Goal: Check status: Check status

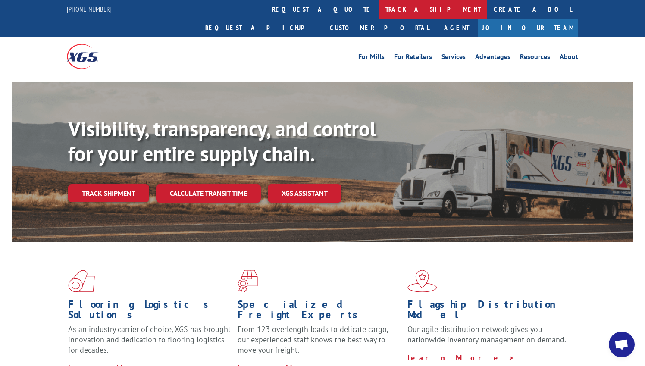
click at [379, 13] on link "track a shipment" at bounding box center [433, 9] width 108 height 19
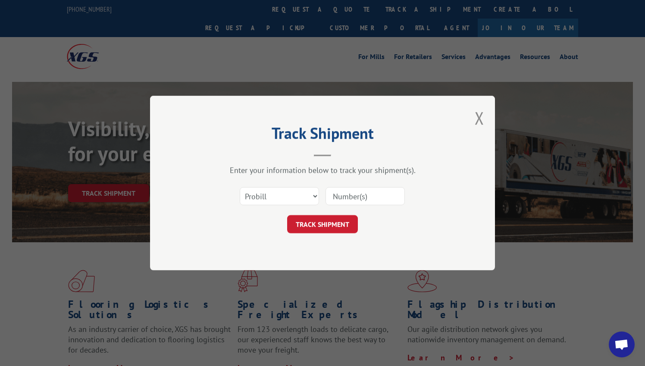
click at [337, 193] on input at bounding box center [365, 196] width 79 height 18
paste input "2557540"
type input "2557540"
click at [328, 220] on button "TRACK SHIPMENT" at bounding box center [322, 224] width 71 height 18
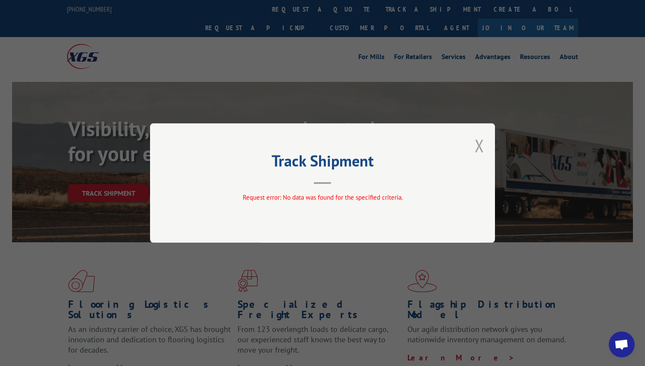
click at [483, 148] on button "Close modal" at bounding box center [479, 145] width 9 height 23
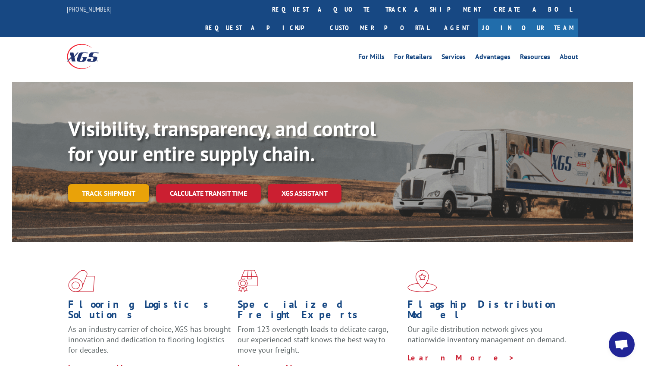
click at [106, 184] on link "Track shipment" at bounding box center [108, 193] width 81 height 18
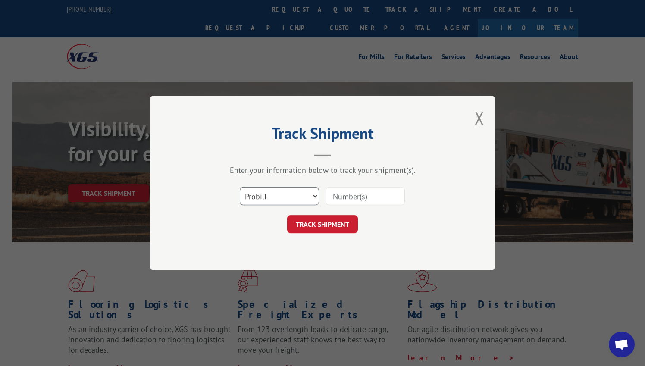
select select "bol"
click at [339, 197] on input at bounding box center [365, 196] width 79 height 18
paste input "2557540"
type input "2557540"
click at [326, 224] on button "TRACK SHIPMENT" at bounding box center [322, 224] width 71 height 18
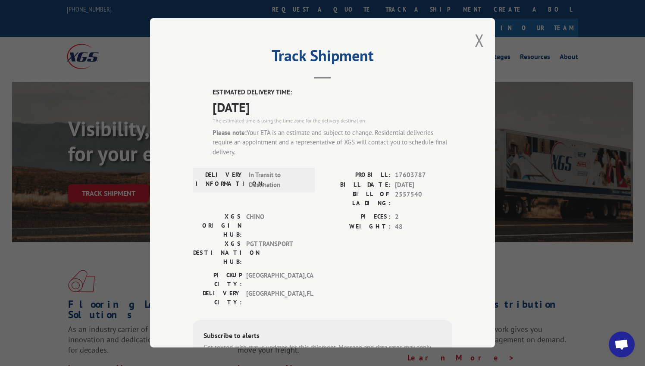
paste input "255) 754-0"
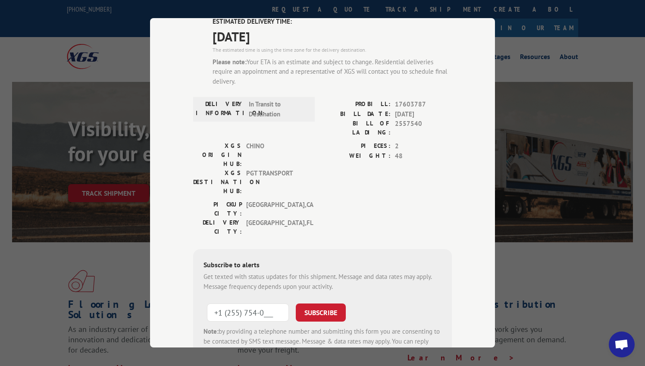
scroll to position [79, 0]
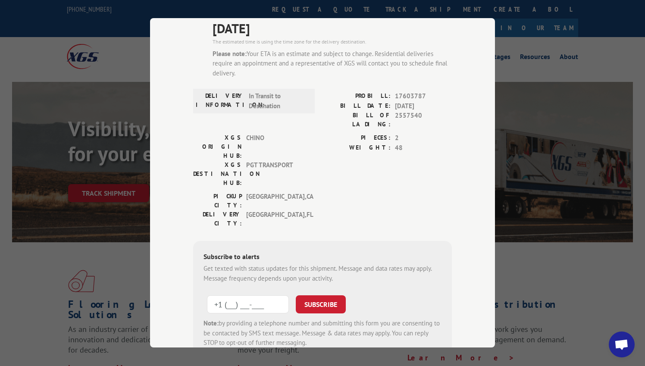
type input "+1 (___) ___-____"
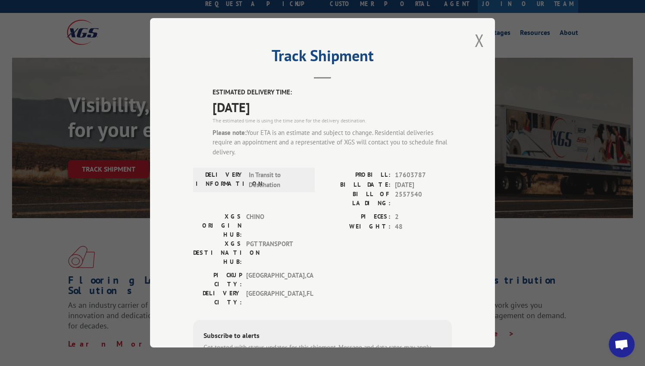
scroll to position [23, 0]
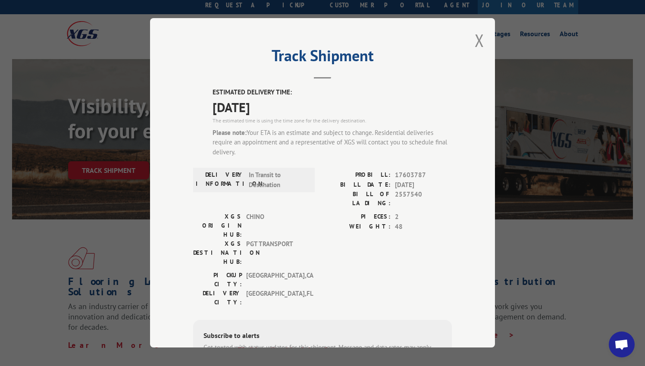
type input "+1 (___) ___-____"
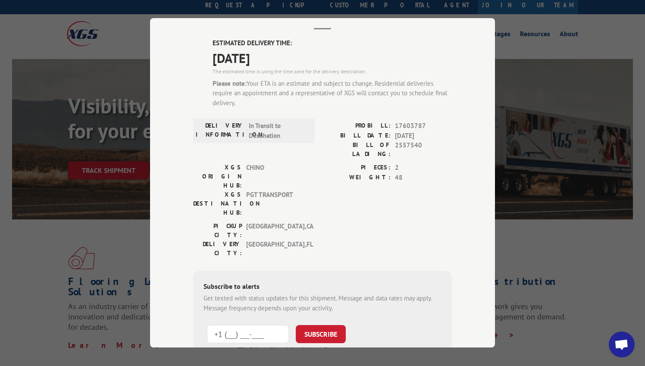
scroll to position [55, 0]
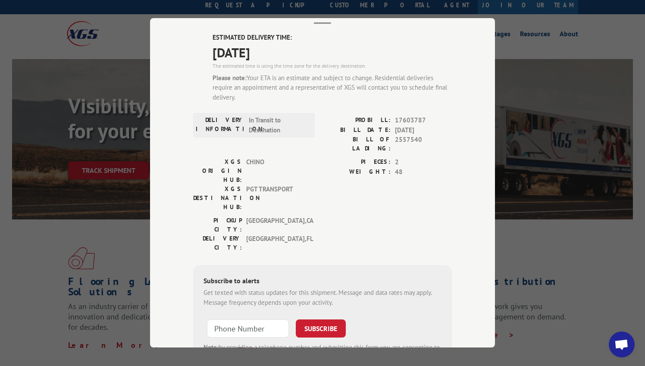
type input "+1 (___) ___-____"
click at [324, 23] on hr at bounding box center [322, 24] width 17 height 2
click at [559, 217] on div "Track Shipment ESTIMATED DELIVERY TIME: [DATE] The estimated time is using the …" at bounding box center [322, 183] width 645 height 366
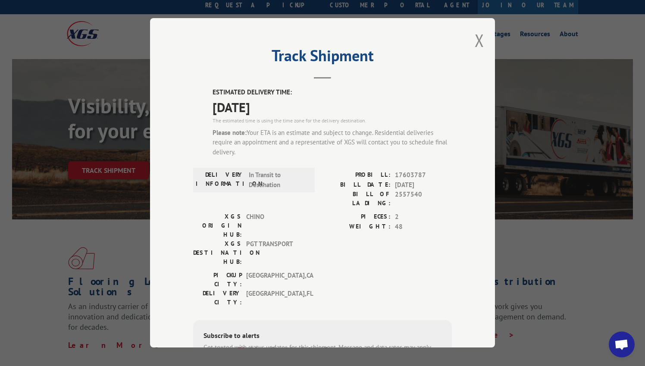
scroll to position [0, 0]
click at [481, 43] on button "Close modal" at bounding box center [479, 40] width 9 height 23
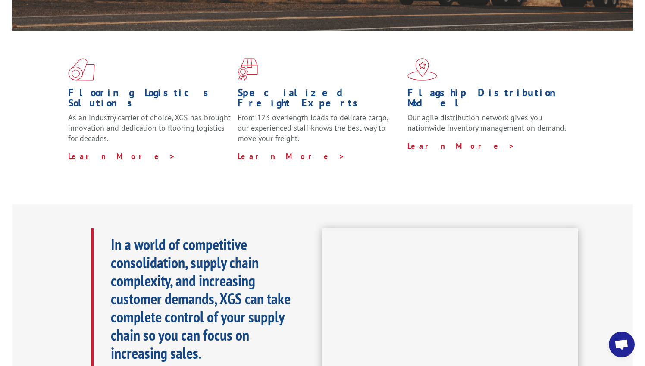
scroll to position [165, 0]
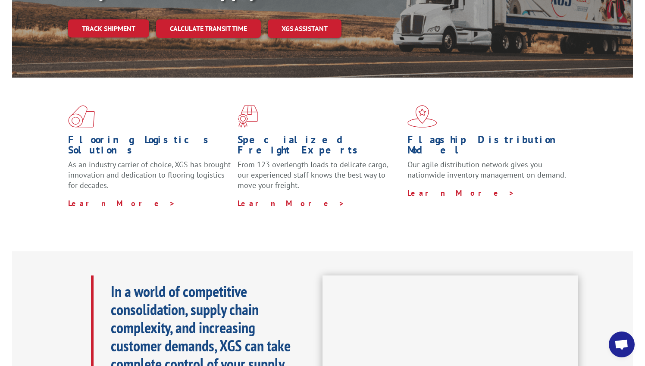
click at [623, 340] on span "Open chat" at bounding box center [622, 345] width 14 height 12
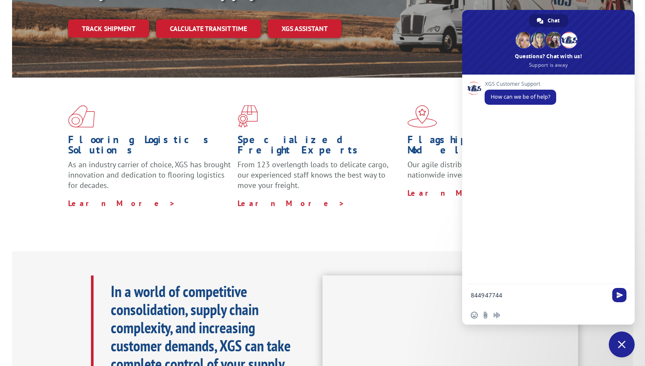
type textarea "8449477447"
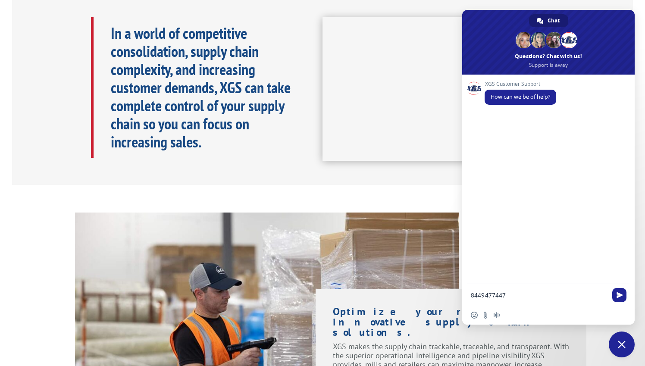
scroll to position [444, 0]
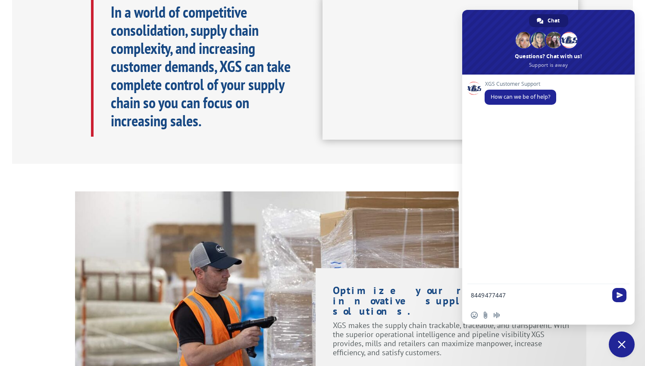
click at [515, 297] on textarea "8449477447" at bounding box center [539, 296] width 136 height 8
click at [367, 145] on div "Visibility, transparency, and control for your entire supply chain. Track shipm…" at bounding box center [322, 347] width 645 height 1431
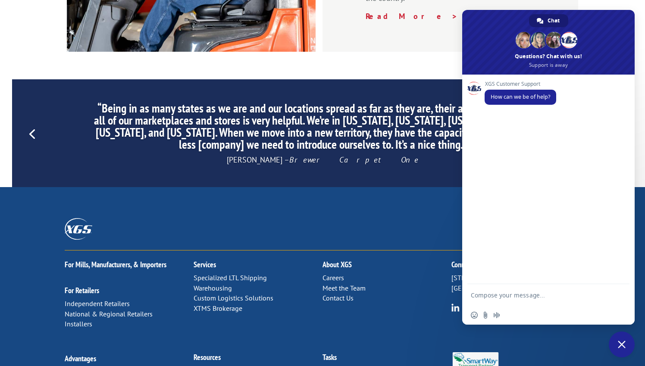
scroll to position [1319, 0]
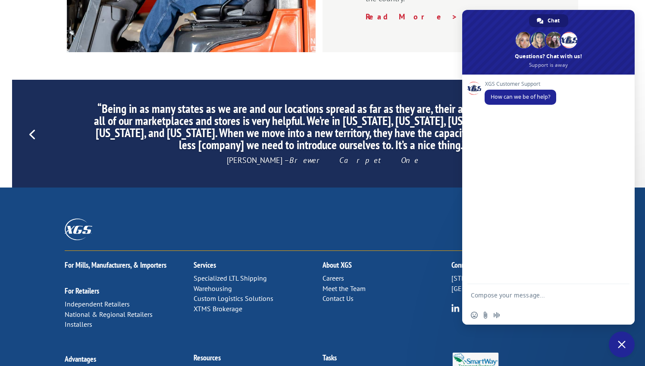
click at [342, 294] on link "Contact Us" at bounding box center [338, 298] width 31 height 9
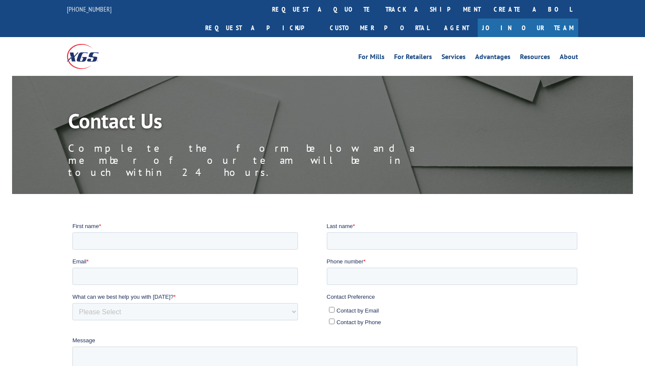
click at [342, 228] on span "Last name" at bounding box center [340, 226] width 26 height 6
click at [342, 232] on input "Last name *" at bounding box center [452, 240] width 251 height 17
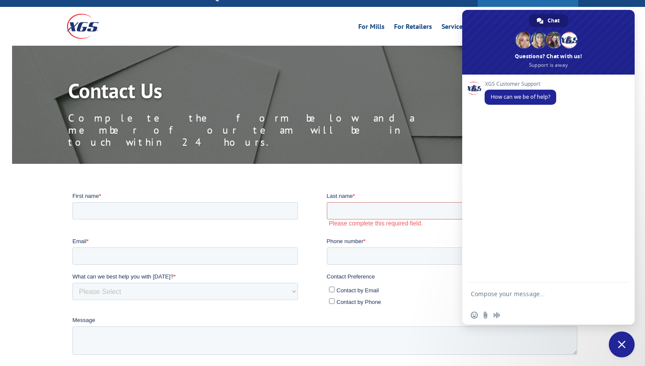
scroll to position [29, 0]
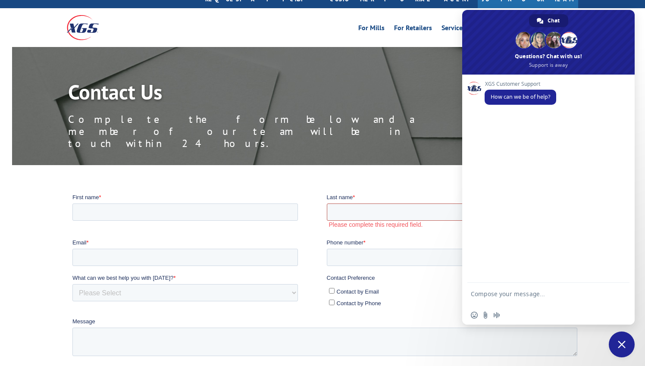
click at [415, 208] on input "Last name *" at bounding box center [452, 211] width 251 height 17
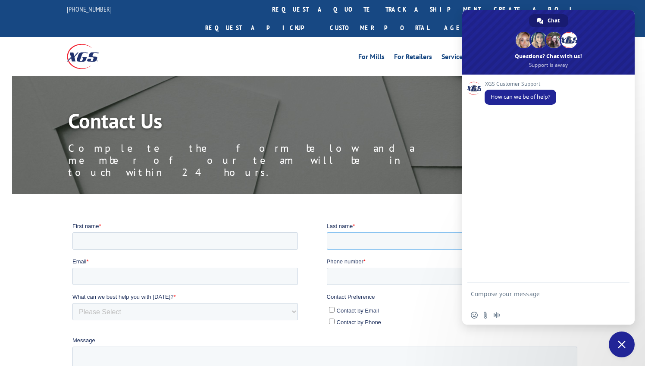
scroll to position [0, 0]
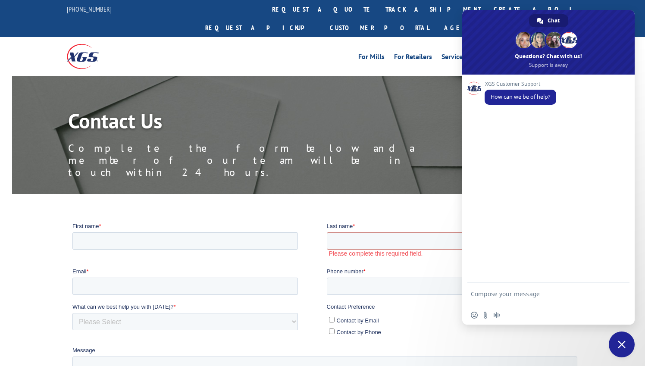
click at [619, 346] on span "Close chat" at bounding box center [622, 345] width 8 height 8
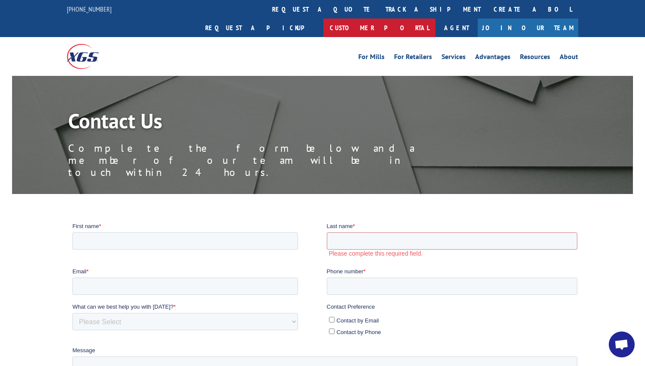
click at [436, 19] on link "Customer Portal" at bounding box center [380, 28] width 112 height 19
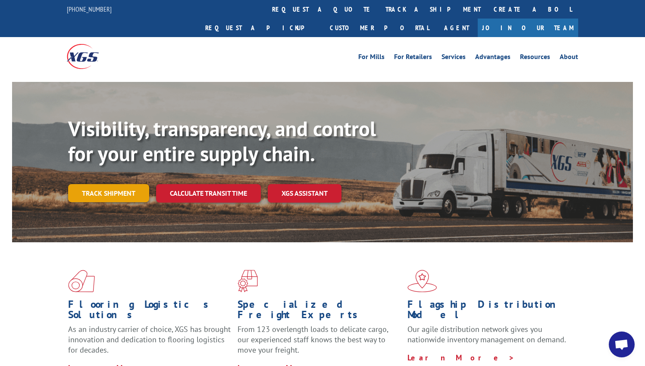
click at [129, 184] on link "Track shipment" at bounding box center [108, 193] width 81 height 18
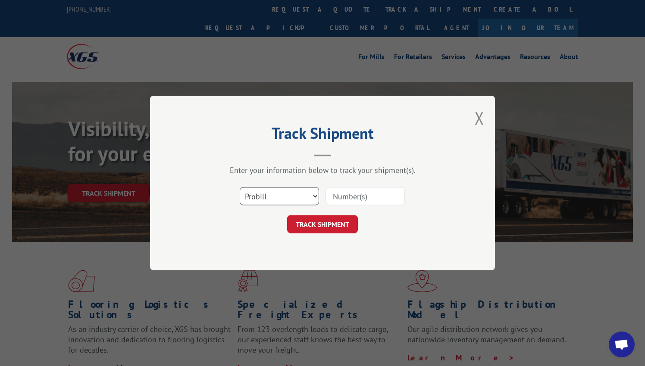
select select "bol"
click at [338, 196] on input at bounding box center [365, 196] width 79 height 18
paste input "2557540"
type input "2557540"
click at [335, 225] on button "TRACK SHIPMENT" at bounding box center [322, 224] width 71 height 18
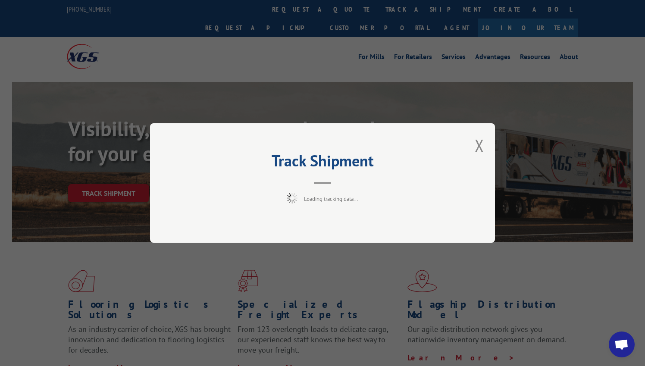
click at [335, 225] on div "Track Shipment Loading tracking data..." at bounding box center [322, 182] width 345 height 119
